Goal: Check status: Check status

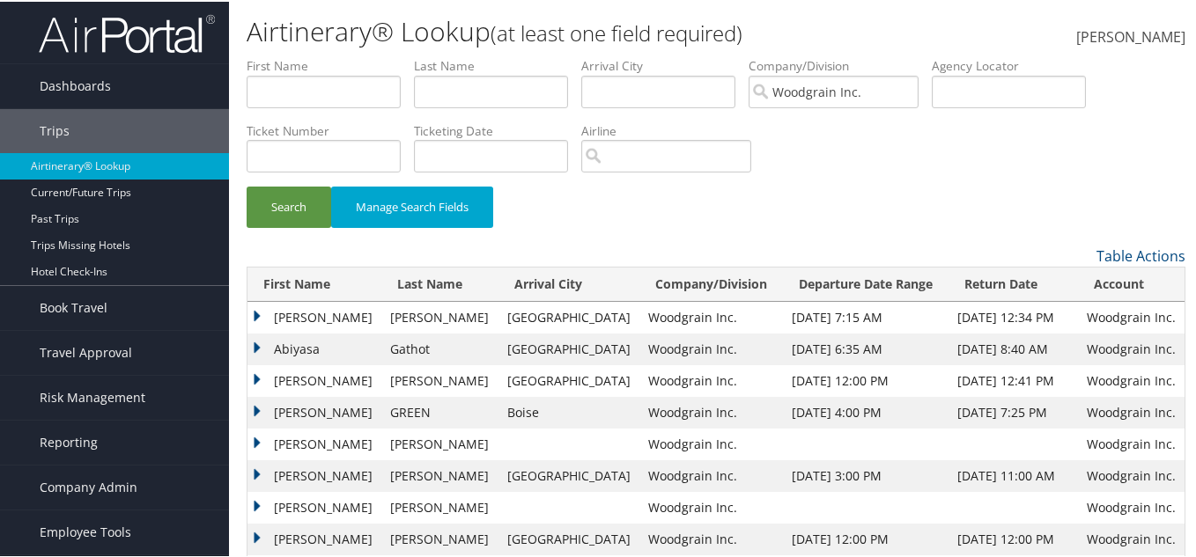
click at [97, 59] on li at bounding box center [114, 31] width 229 height 63
click at [110, 89] on link "Dashboards" at bounding box center [114, 85] width 229 height 44
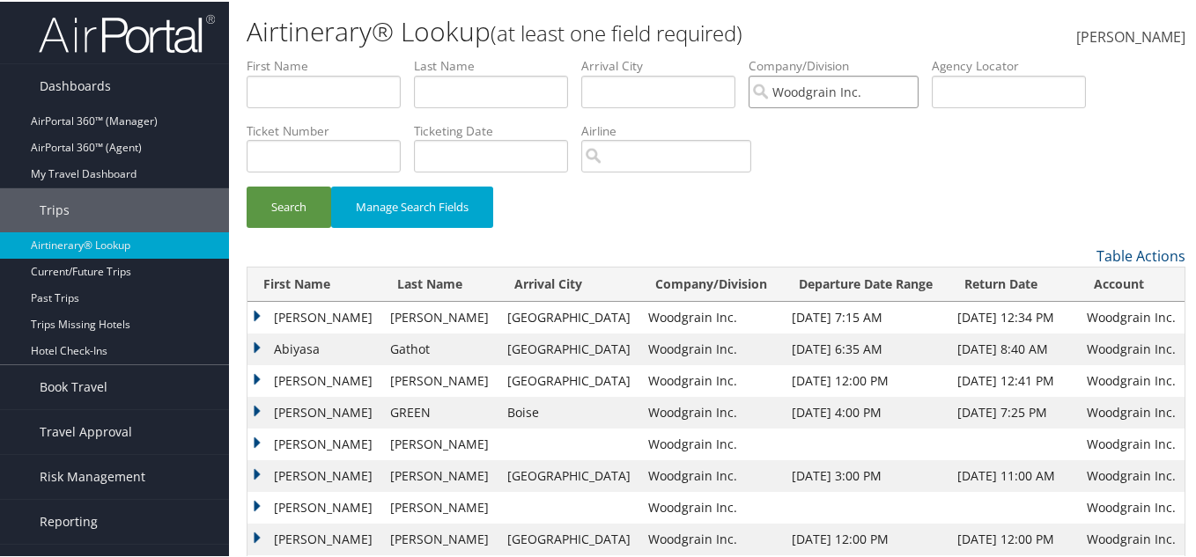
click at [907, 82] on input "Woodgrain Inc." at bounding box center [833, 90] width 170 height 33
click at [280, 76] on input "text" at bounding box center [324, 90] width 154 height 33
type input "funmmy"
type input "awoyomi"
click at [247, 185] on button "Search" at bounding box center [289, 205] width 85 height 41
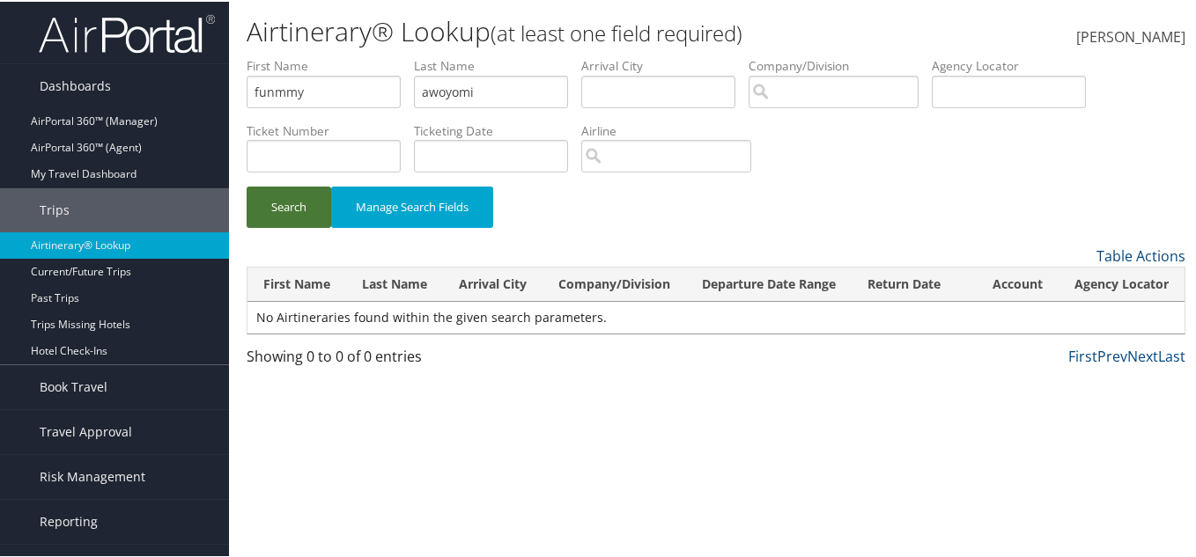
click at [313, 198] on button "Search" at bounding box center [289, 205] width 85 height 41
click at [320, 199] on button "Search" at bounding box center [289, 205] width 85 height 41
drag, startPoint x: 486, startPoint y: 87, endPoint x: 468, endPoint y: 86, distance: 18.5
click at [468, 86] on input "awoyomi" at bounding box center [491, 90] width 154 height 33
click at [248, 209] on div "Search Manage Search Fields" at bounding box center [715, 214] width 965 height 59
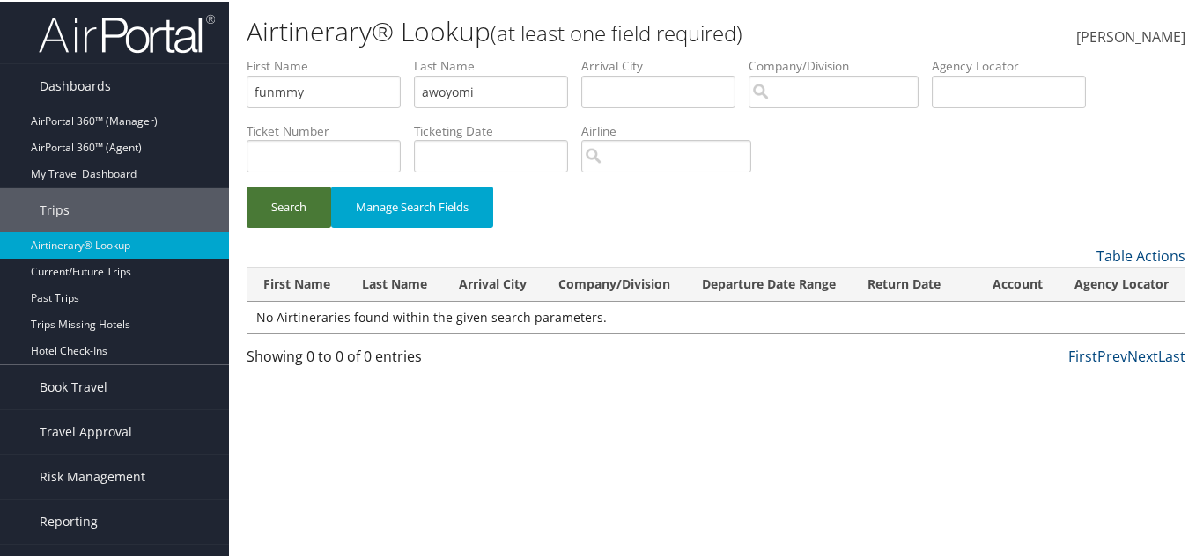
drag, startPoint x: 248, startPoint y: 209, endPoint x: 288, endPoint y: 207, distance: 39.7
click at [250, 208] on button "Search" at bounding box center [289, 205] width 85 height 41
click at [337, 74] on input "funmmy" at bounding box center [324, 90] width 154 height 33
drag, startPoint x: 329, startPoint y: 103, endPoint x: 301, endPoint y: 95, distance: 29.3
click at [301, 95] on input "funmmy" at bounding box center [324, 90] width 154 height 33
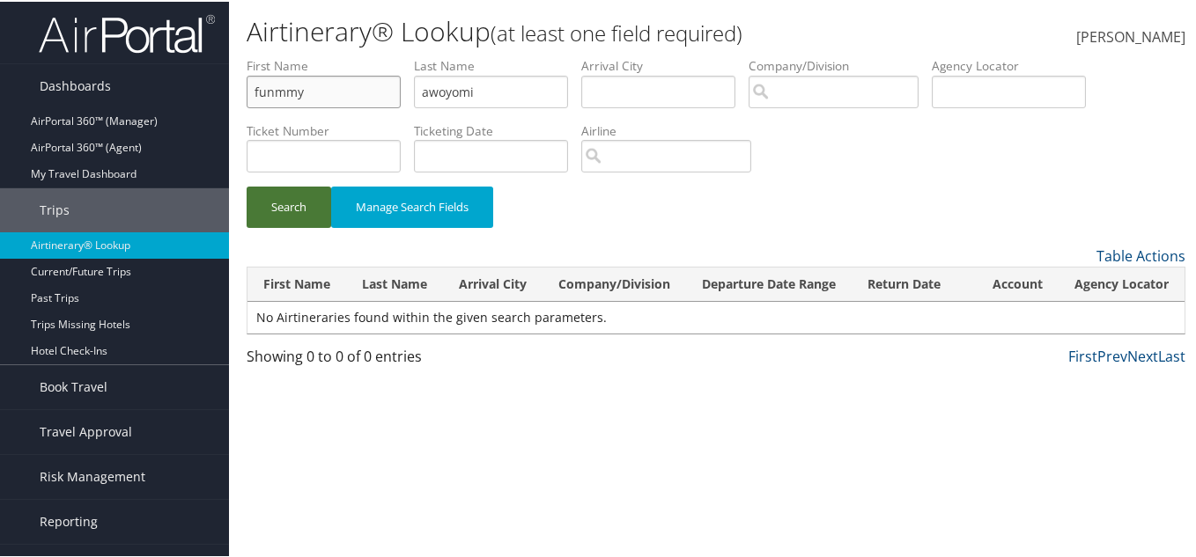
type input "funmmy"
click at [311, 211] on button "Search" at bounding box center [289, 205] width 85 height 41
